Goal: Navigation & Orientation: Find specific page/section

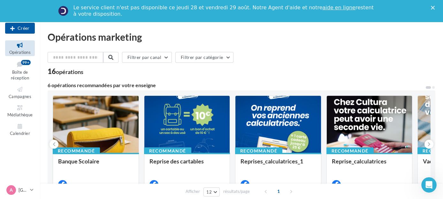
click at [435, 6] on icon "Fermer" at bounding box center [433, 8] width 4 height 4
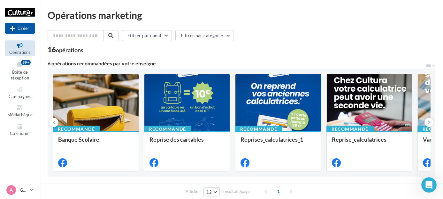
drag, startPoint x: 168, startPoint y: 52, endPoint x: 159, endPoint y: 64, distance: 15.5
click at [159, 64] on div "6 opérations recommandées par votre enseigne" at bounding box center [237, 63] width 378 height 5
click at [25, 75] on span "Boîte de réception" at bounding box center [20, 74] width 18 height 11
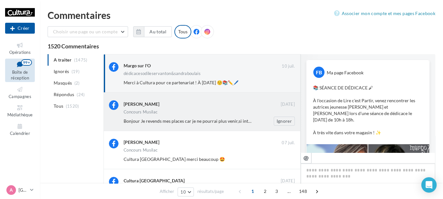
scroll to position [175, 0]
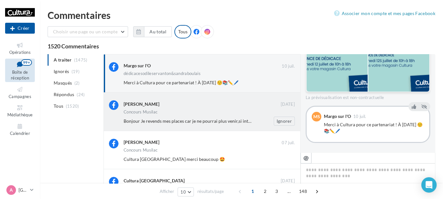
click at [236, 111] on div "Concours Musilac" at bounding box center [209, 112] width 171 height 5
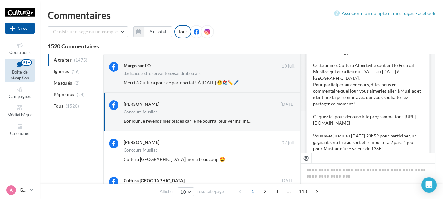
scroll to position [41, 0]
click at [17, 92] on icon at bounding box center [20, 89] width 26 height 7
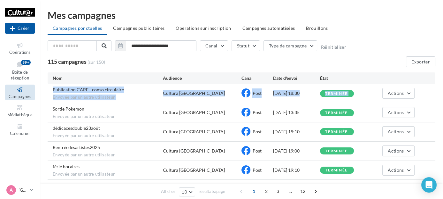
drag, startPoint x: 419, startPoint y: 95, endPoint x: 401, endPoint y: 78, distance: 25.1
click at [401, 78] on div "Nom Audience Canal Date d'envoi État Publication CARE - conso circulaire Envoyé…" at bounding box center [242, 182] width 388 height 221
click at [397, 88] on button "Actions" at bounding box center [399, 93] width 32 height 11
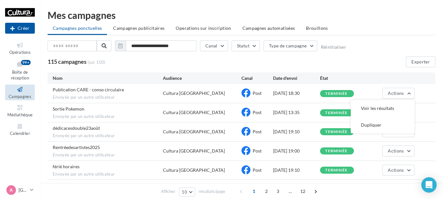
click at [372, 46] on div "**********" at bounding box center [242, 46] width 388 height 13
click at [407, 87] on div "Publication CARE - conso circulaire Envoyée par un autre utilisateur Cultura Al…" at bounding box center [242, 93] width 388 height 19
click at [396, 90] on span "Actions" at bounding box center [396, 92] width 16 height 5
click at [382, 64] on div "115 campagnes (sur 150) Exporter" at bounding box center [242, 61] width 388 height 11
click at [19, 115] on span "Médiathèque" at bounding box center [20, 114] width 26 height 5
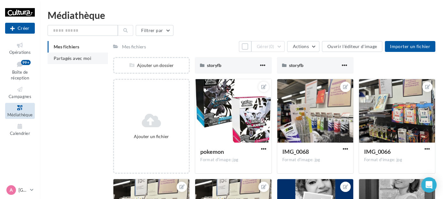
click at [83, 58] on span "Partagés avec moi" at bounding box center [73, 57] width 38 height 5
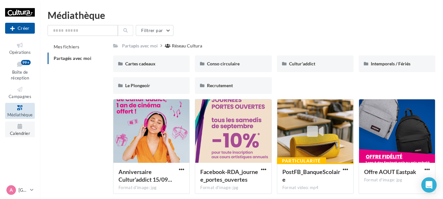
click at [22, 129] on icon at bounding box center [20, 125] width 26 height 7
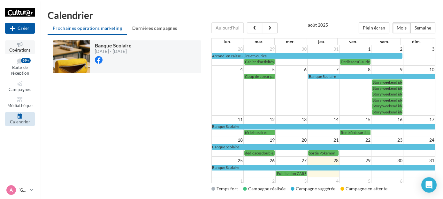
click at [26, 49] on span "Opérations" at bounding box center [19, 49] width 21 height 5
